Goal: Information Seeking & Learning: Learn about a topic

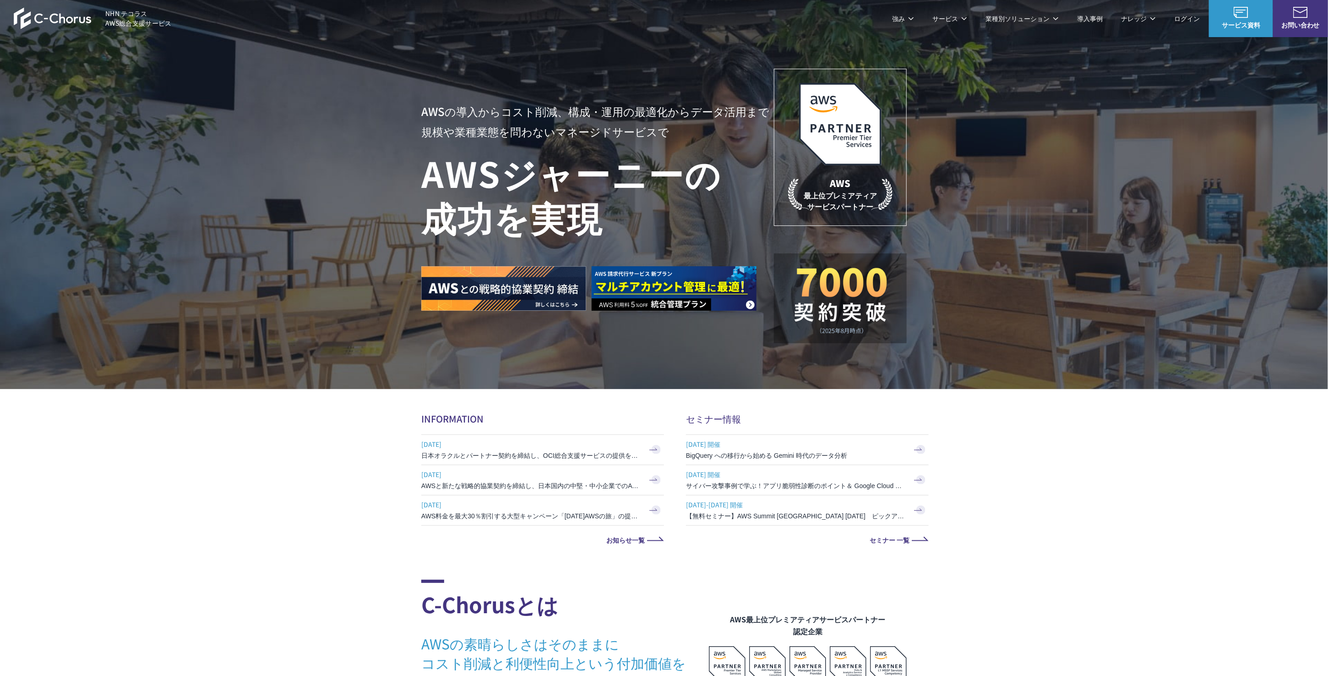
click at [461, 78] on link "AWS請求代行サービス" at bounding box center [461, 77] width 65 height 9
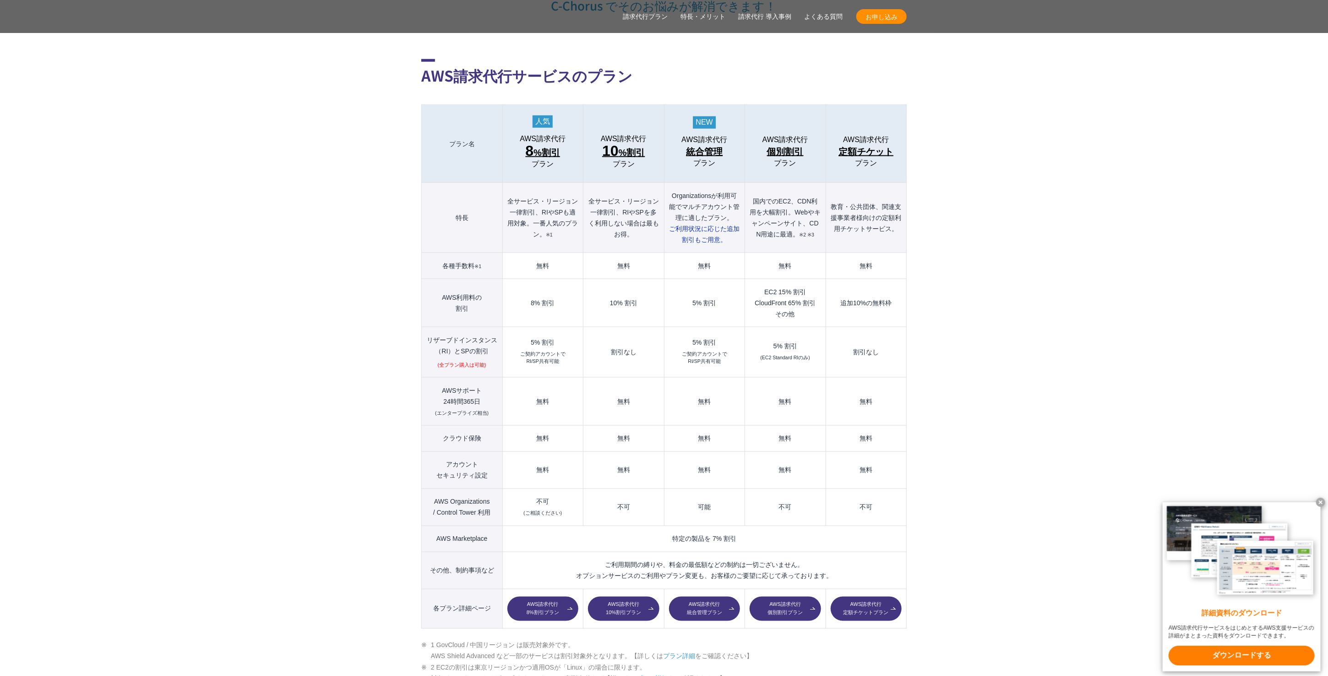
scroll to position [1008, 0]
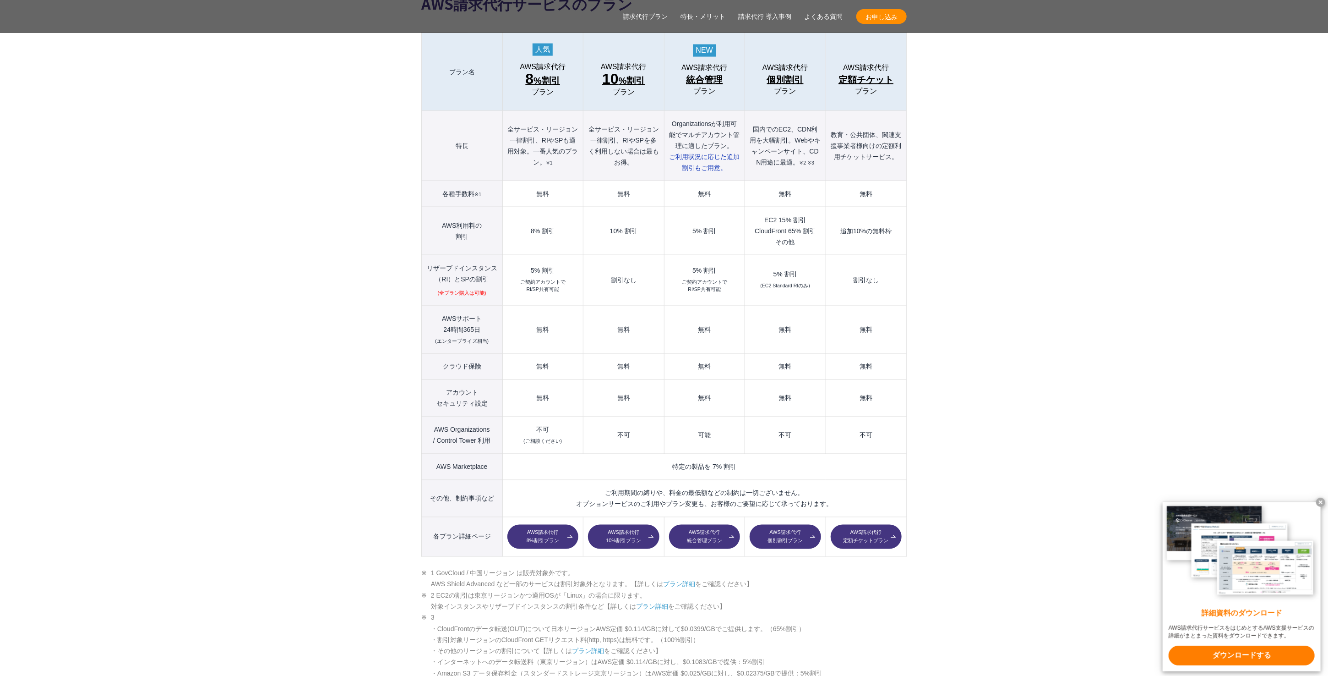
click at [280, 367] on section "AWS請求代行サービスのプラン 多様なニーズに対応したオススメのプラン プラン名 AWS請求代行 8 %割引 プラン AWS請求代行 10 %割引 プラン A…" at bounding box center [664, 636] width 1328 height 1445
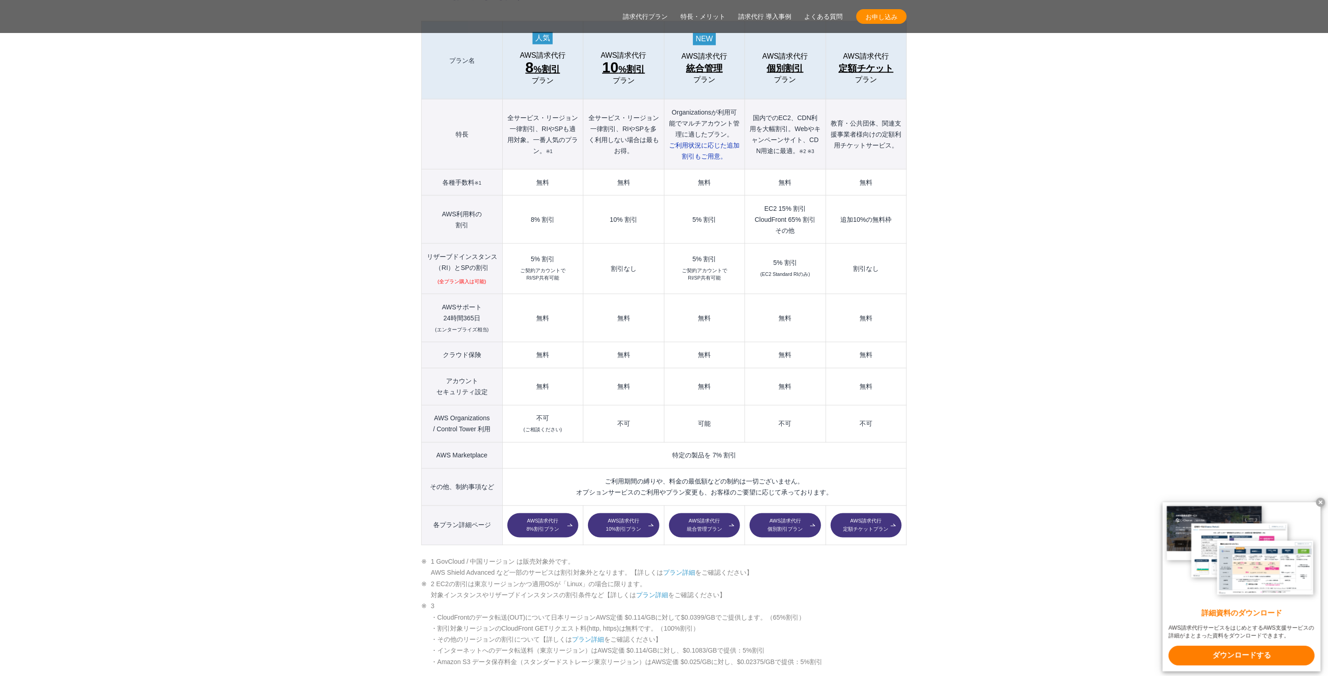
click at [280, 367] on section "AWS請求代行サービスのプラン 多様なニーズに対応したオススメのプラン プラン名 AWS請求代行 8 %割引 プラン AWS請求代行 10 %割引 プラン A…" at bounding box center [664, 624] width 1328 height 1445
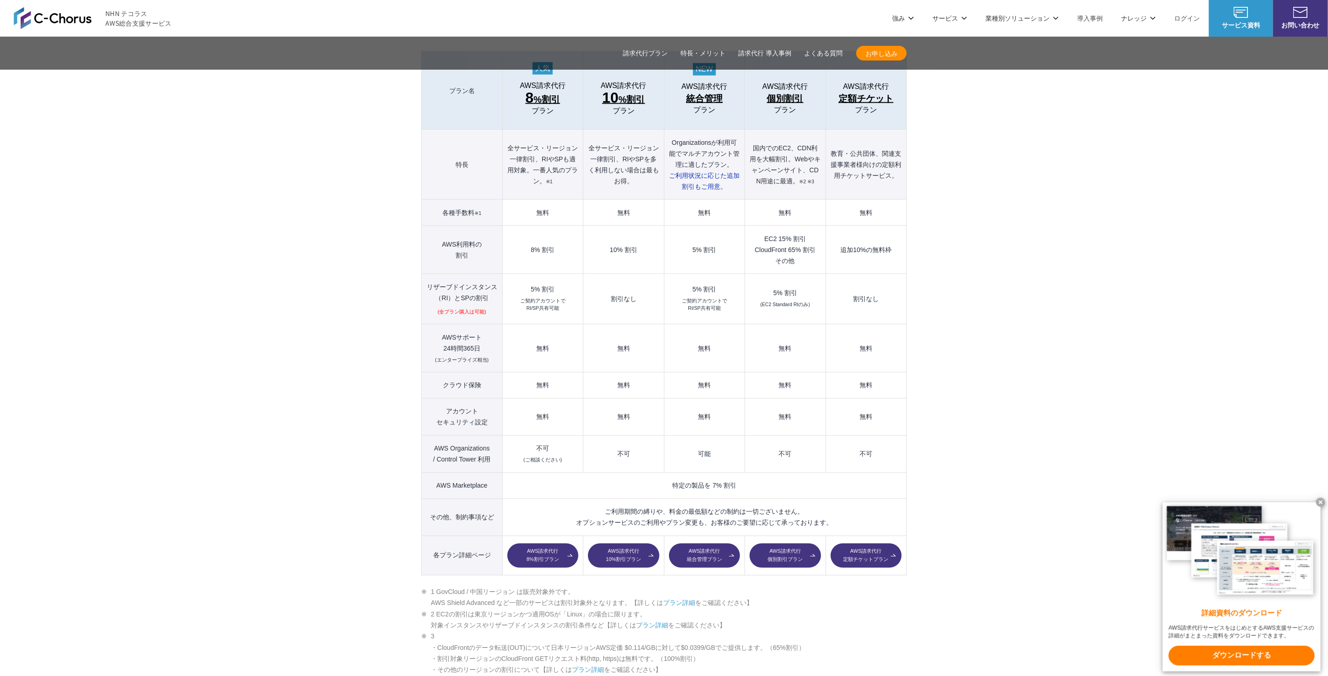
scroll to position [973, 0]
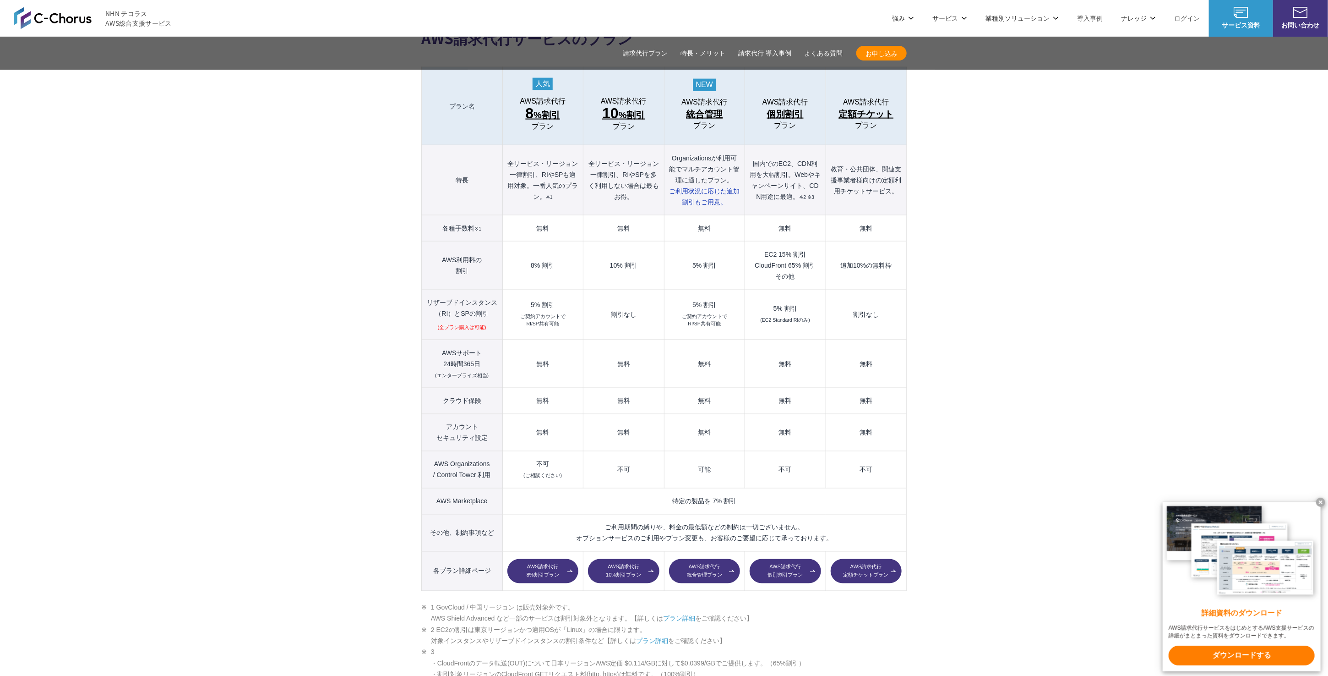
click at [243, 431] on section "AWS請求代行サービスのプラン 多様なニーズに対応したオススメのプラン プラン名 AWS請求代行 8 %割引 プラン AWS請求代行 10 %割引 プラン A…" at bounding box center [664, 670] width 1328 height 1445
